Goal: Task Accomplishment & Management: Use online tool/utility

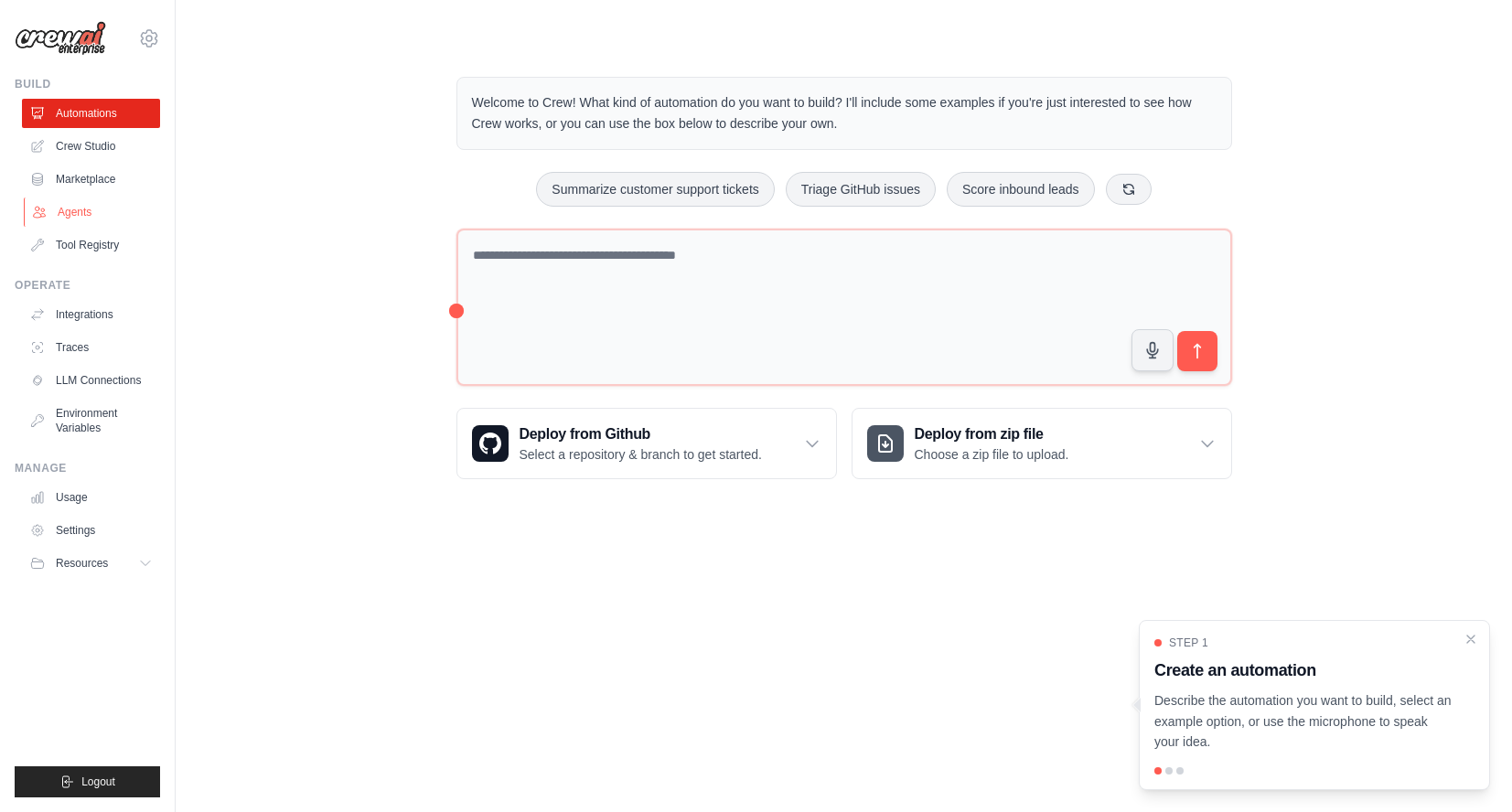
click at [83, 213] on link "Agents" at bounding box center [93, 213] width 138 height 29
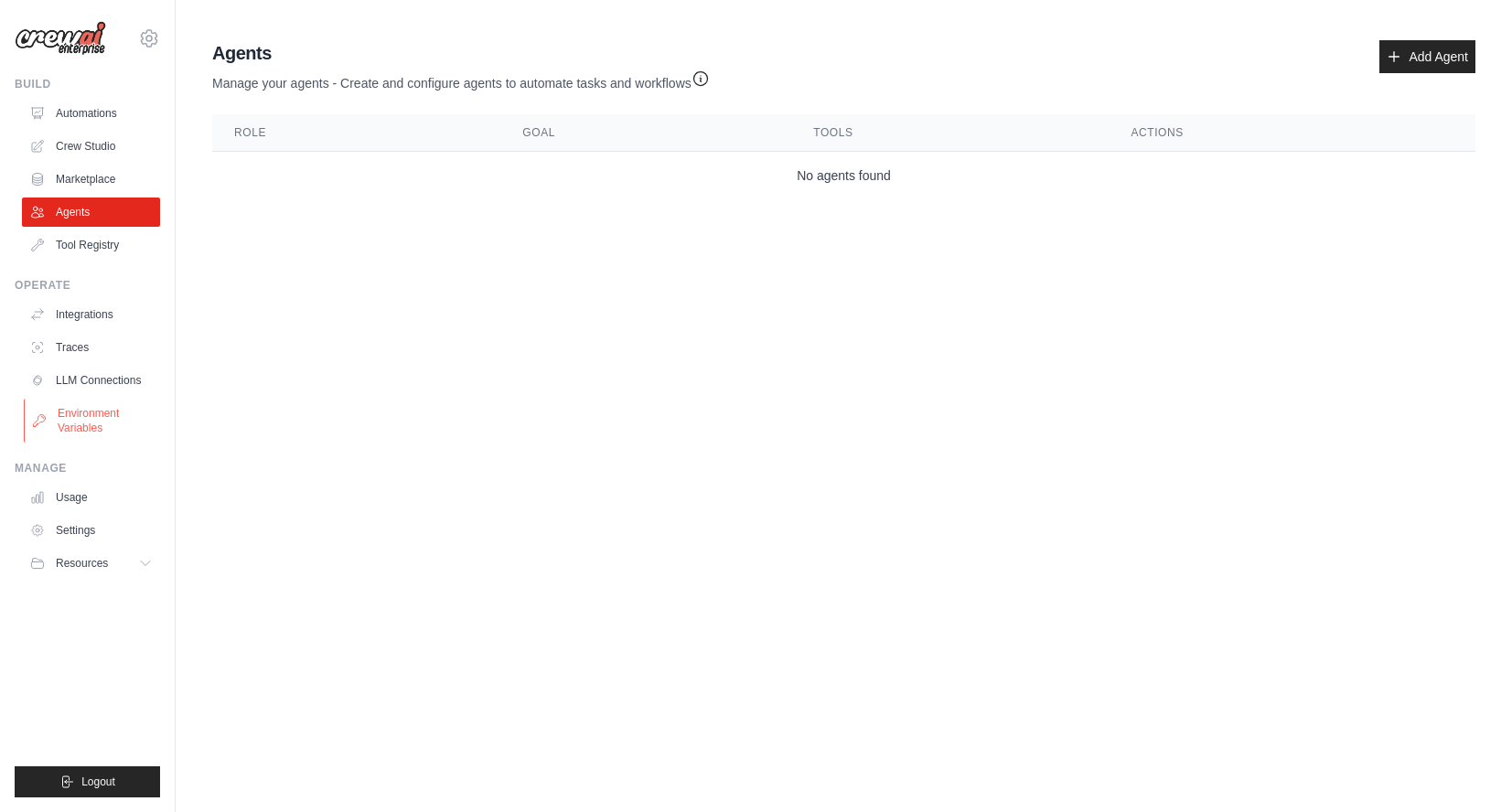
click at [111, 407] on link "Environment Variables" at bounding box center [93, 421] width 138 height 44
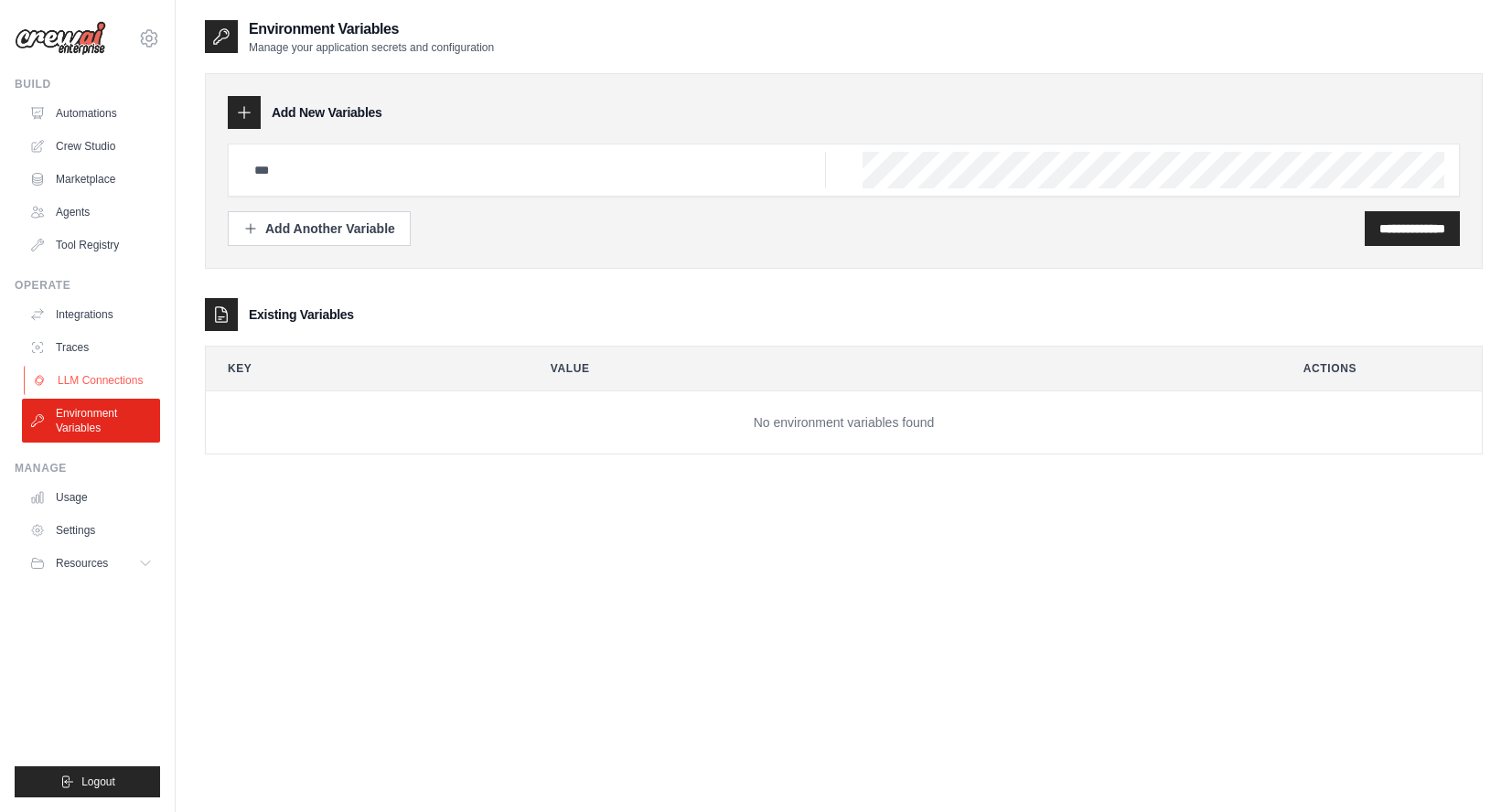
click at [110, 374] on link "LLM Connections" at bounding box center [93, 380] width 138 height 29
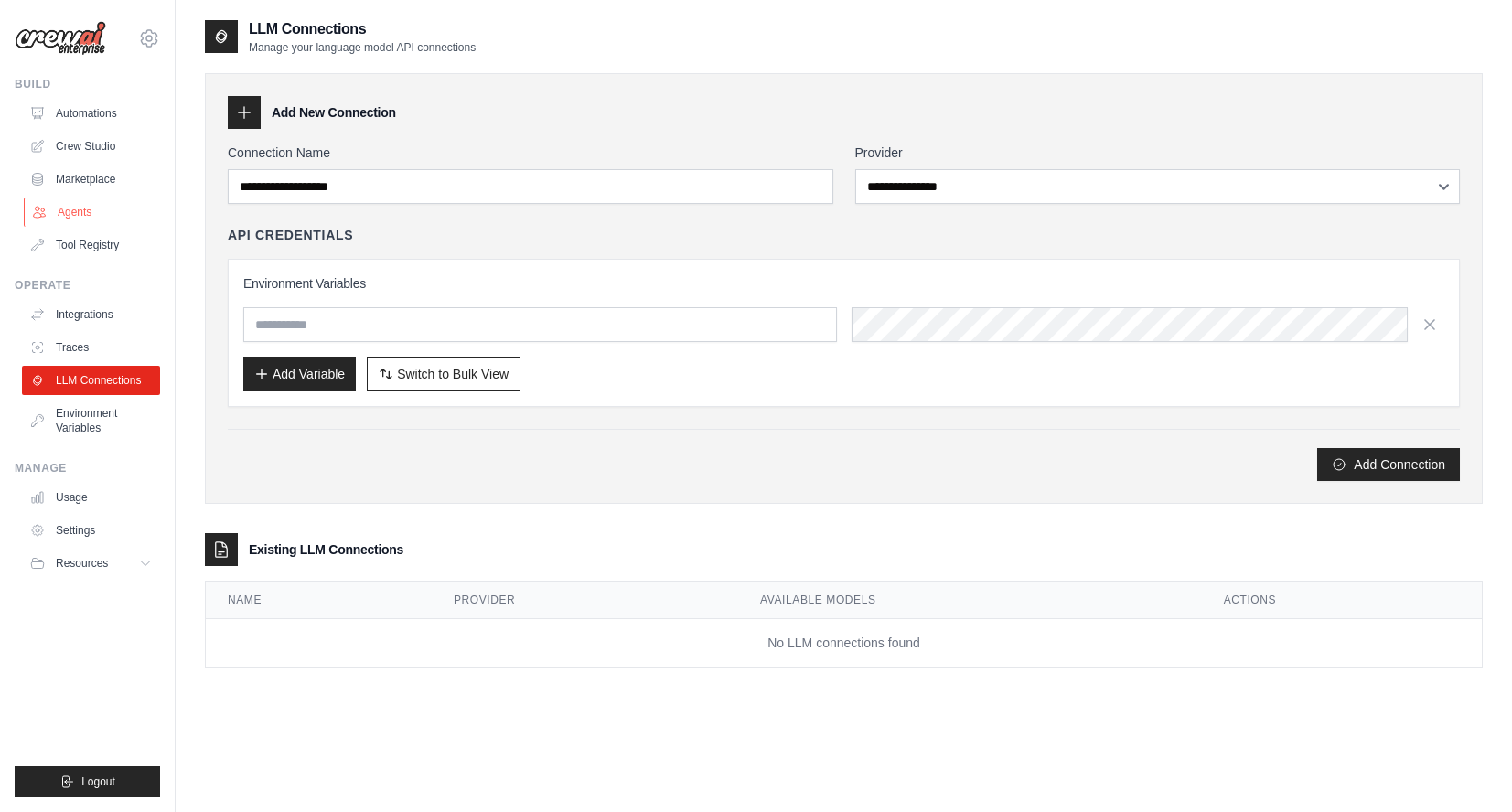
click at [86, 215] on link "Agents" at bounding box center [93, 213] width 138 height 29
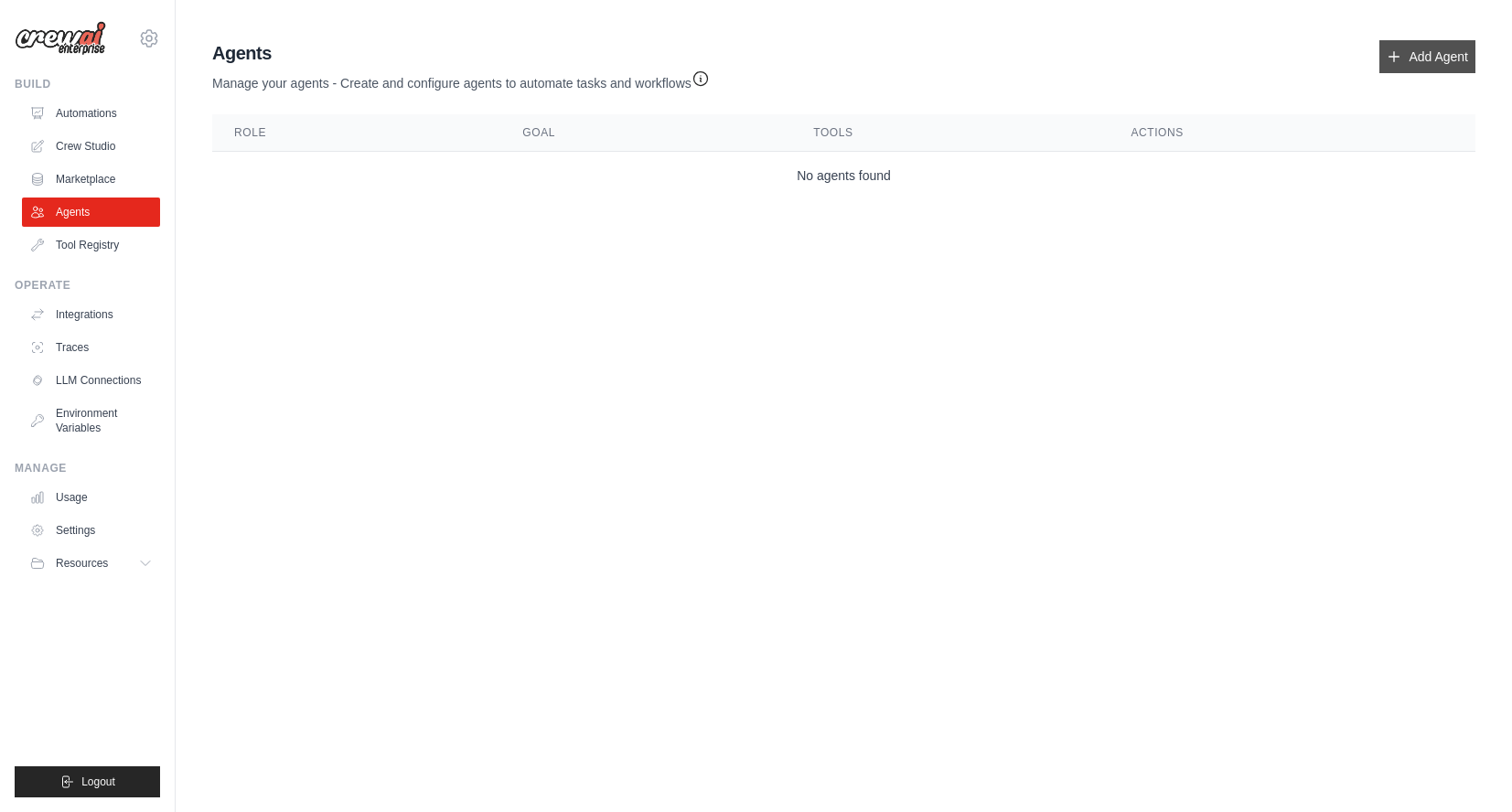
click at [1413, 59] on link "Add Agent" at bounding box center [1427, 57] width 96 height 33
